Goal: Task Accomplishment & Management: Manage account settings

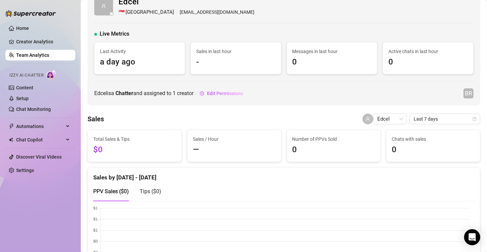
scroll to position [15, 0]
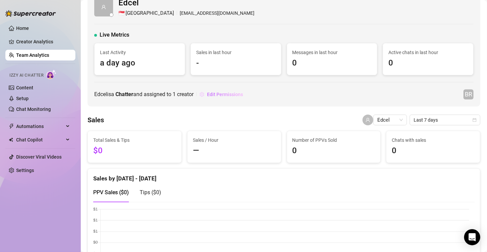
click at [230, 93] on span "Edit Permissions" at bounding box center [225, 94] width 36 height 5
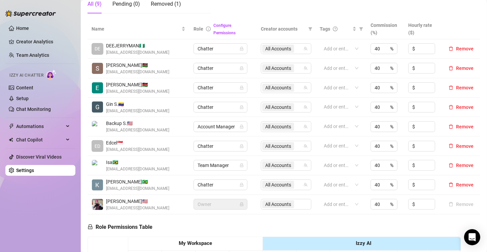
scroll to position [138, 0]
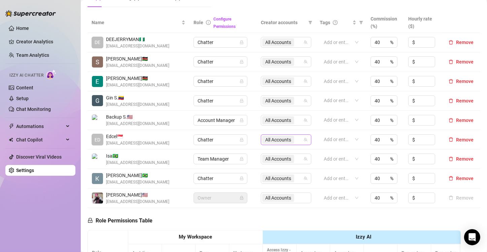
click at [303, 139] on icon "team" at bounding box center [305, 140] width 4 height 4
click at [295, 139] on div "All Accounts" at bounding box center [282, 139] width 41 height 9
click at [293, 163] on span "emopink69" at bounding box center [299, 162] width 23 height 5
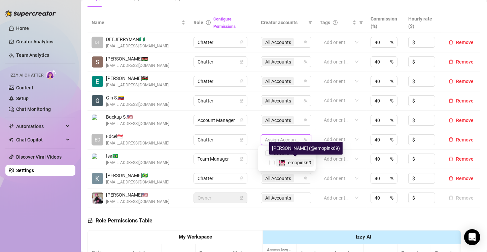
click at [293, 163] on span "emopink69" at bounding box center [299, 162] width 23 height 5
checkbox input "true"
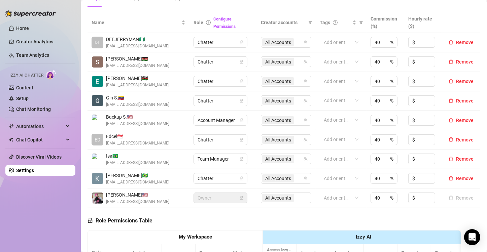
click at [218, 144] on span "Chatter" at bounding box center [220, 140] width 46 height 10
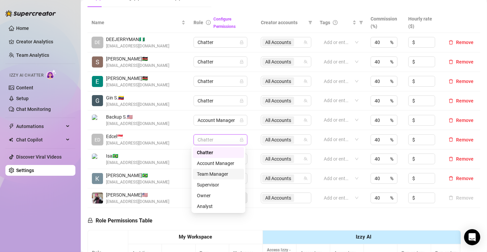
click at [212, 176] on div "Team Manager" at bounding box center [218, 174] width 43 height 7
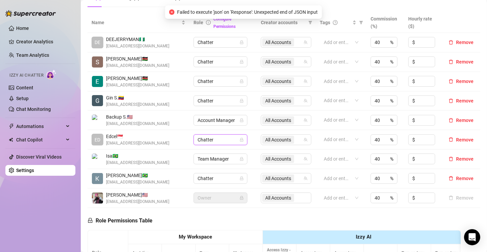
click at [232, 137] on span "Chatter" at bounding box center [220, 140] width 46 height 10
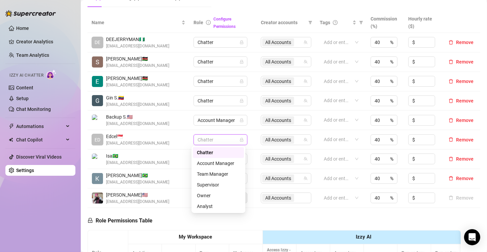
click at [214, 152] on div "Chatter" at bounding box center [218, 152] width 43 height 7
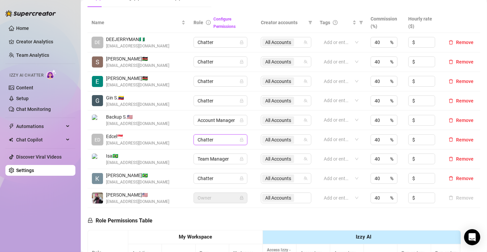
click at [294, 13] on th "Creator accounts" at bounding box center [286, 22] width 59 height 21
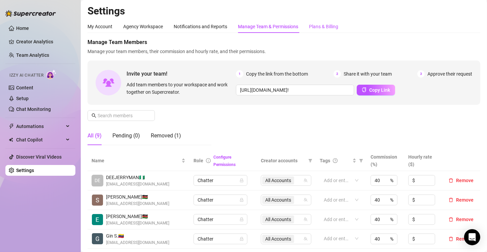
click at [322, 26] on div "Plans & Billing" at bounding box center [323, 26] width 29 height 7
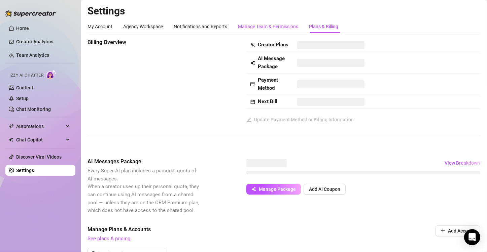
click at [265, 24] on div "Manage Team & Permissions" at bounding box center [268, 26] width 60 height 7
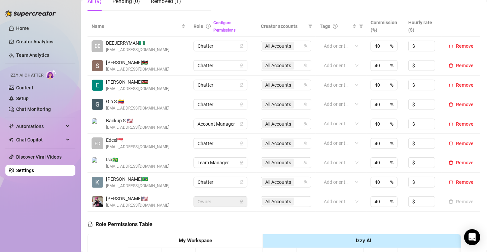
scroll to position [137, 0]
